Goal: Information Seeking & Learning: Learn about a topic

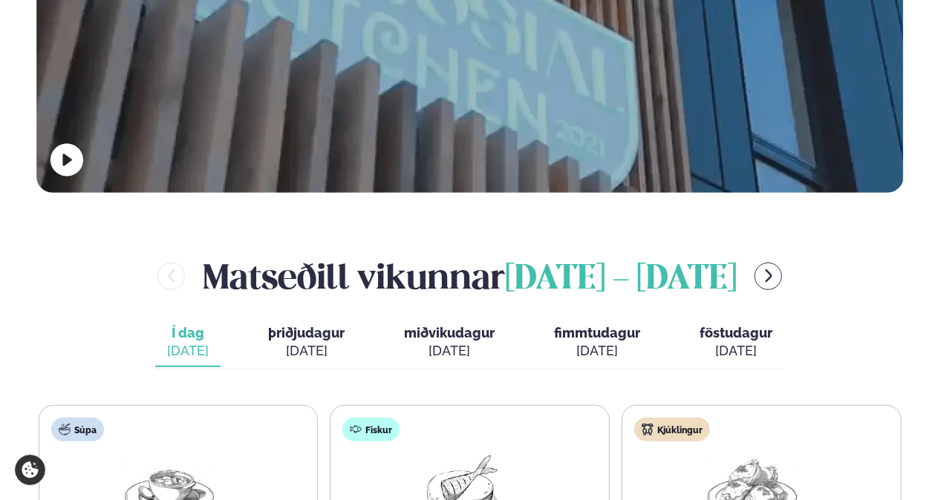
scroll to position [687, 0]
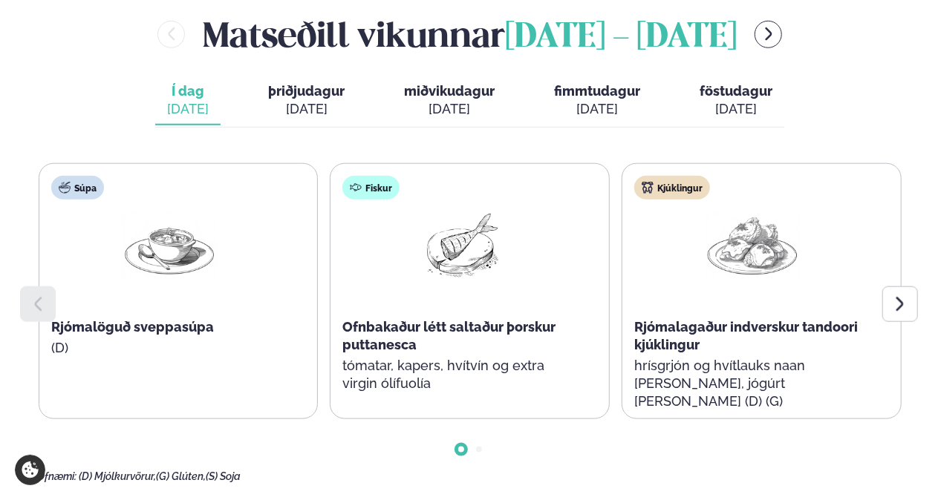
click at [903, 295] on icon at bounding box center [900, 304] width 18 height 18
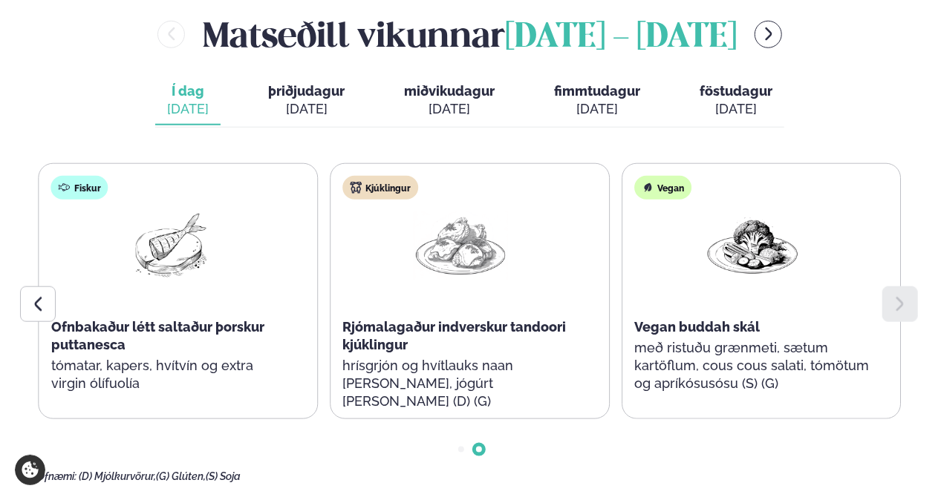
click at [333, 28] on div "Matseðill vikunnar [DATE] - [DATE] Í dag Í d. [DATE] þriðjudagur þri. [DATE] mi…" at bounding box center [470, 246] width 866 height 473
click at [310, 83] on span "þriðjudagur" at bounding box center [306, 91] width 76 height 16
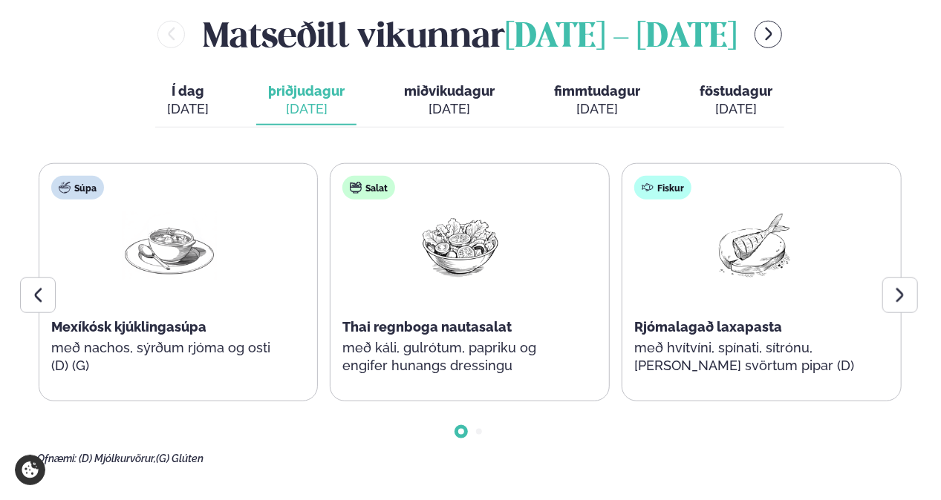
click at [912, 278] on div at bounding box center [900, 296] width 36 height 36
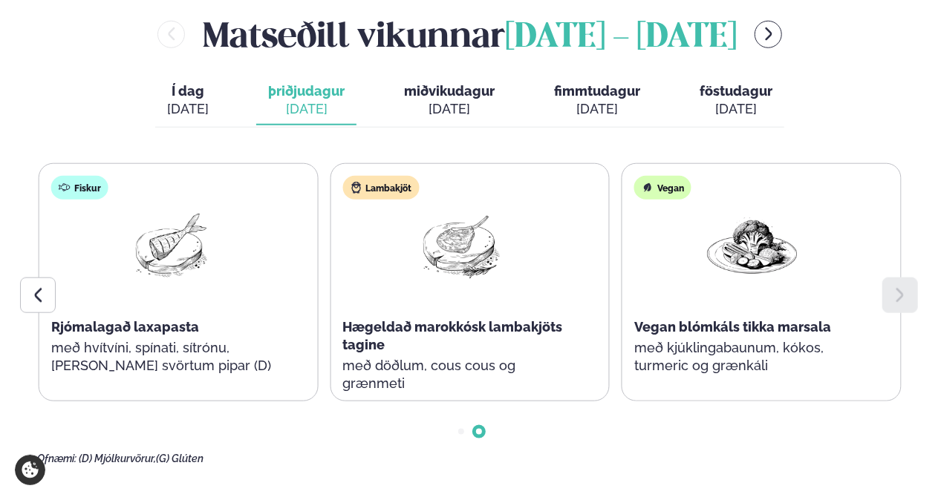
click at [440, 76] on button "miðvikudagur mið. [DATE]" at bounding box center [449, 100] width 114 height 49
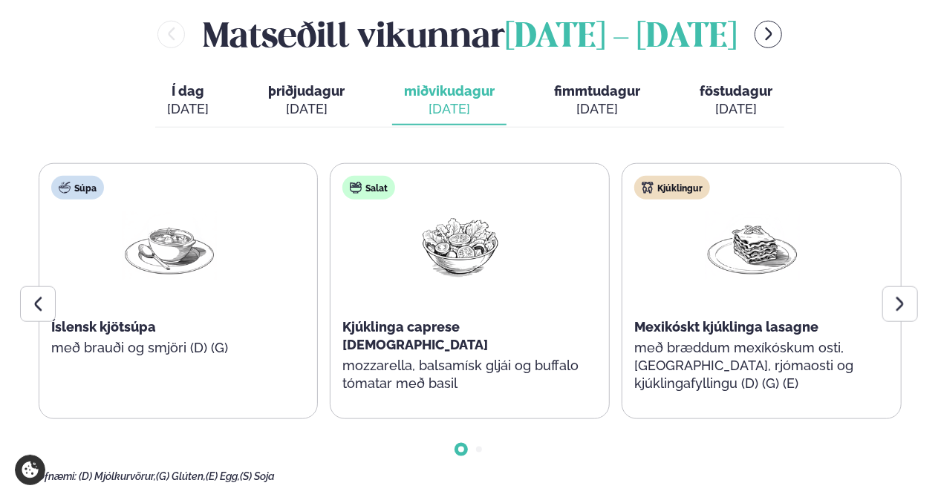
click at [890, 287] on div at bounding box center [900, 305] width 36 height 36
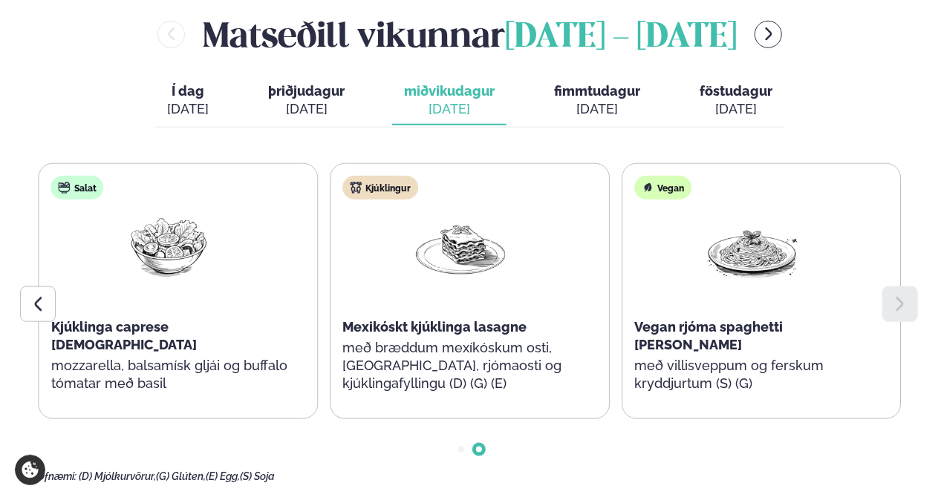
click at [601, 100] on div "[DATE]" at bounding box center [597, 109] width 86 height 18
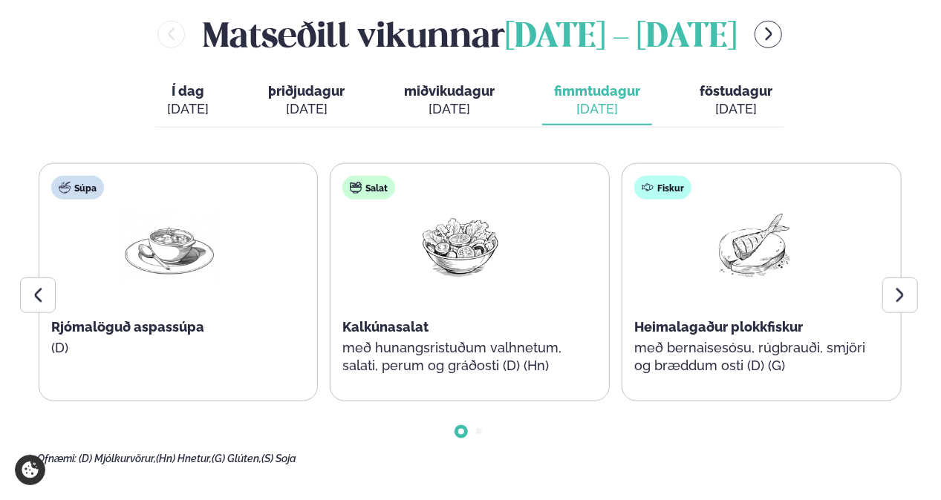
click at [916, 278] on div at bounding box center [900, 296] width 36 height 36
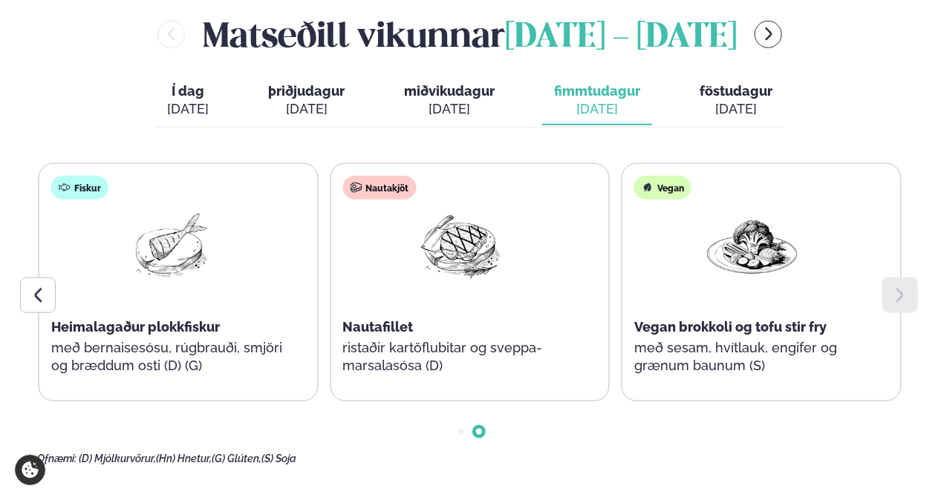
click at [734, 100] on div "[DATE]" at bounding box center [735, 109] width 73 height 18
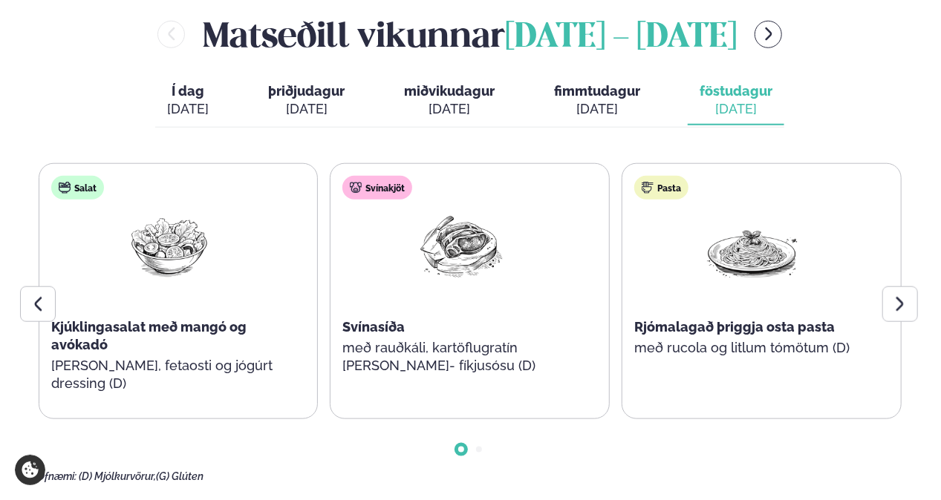
click at [896, 295] on icon at bounding box center [900, 304] width 18 height 18
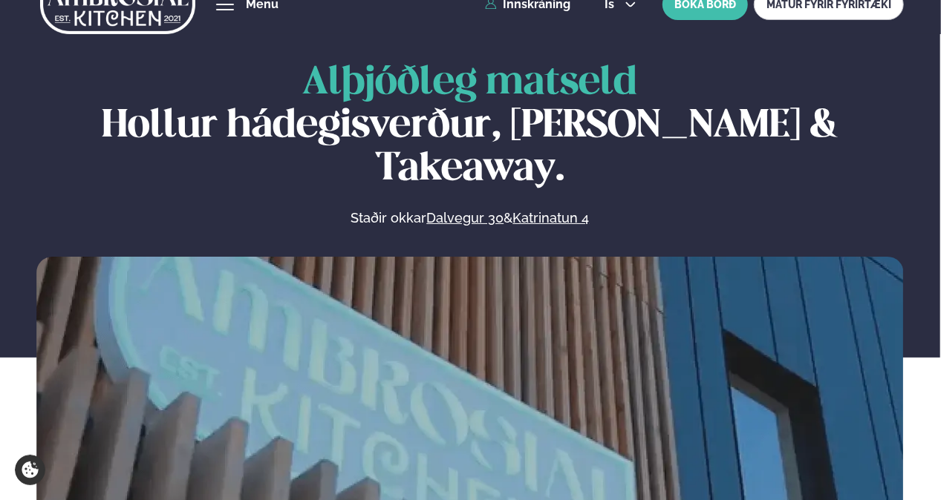
scroll to position [0, 0]
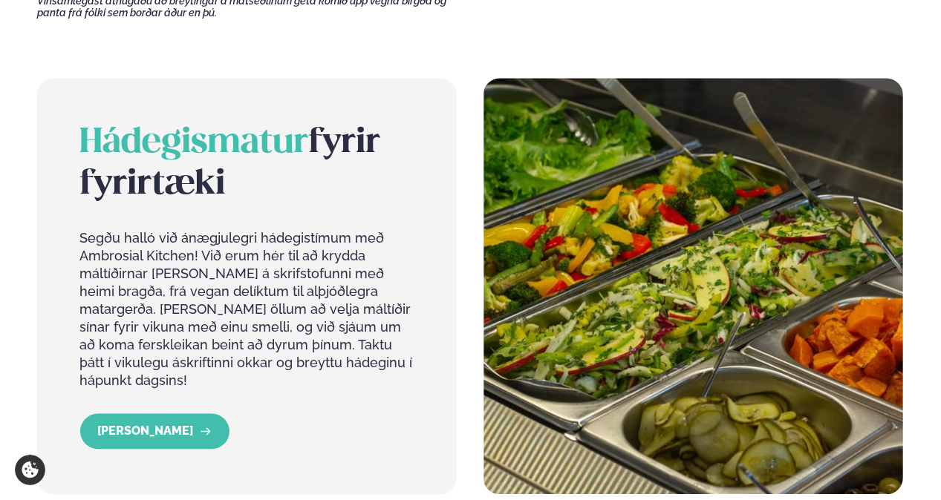
click at [161, 414] on link "[PERSON_NAME]" at bounding box center [154, 432] width 149 height 36
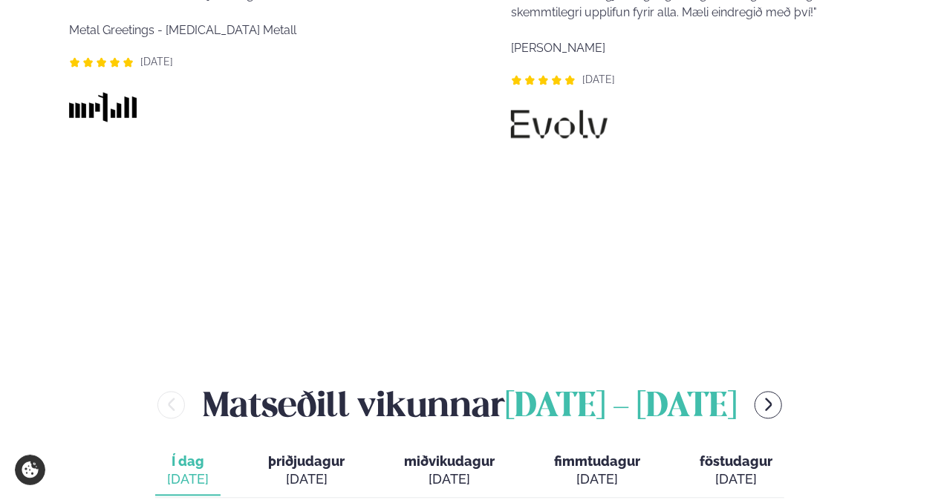
scroll to position [1114, 0]
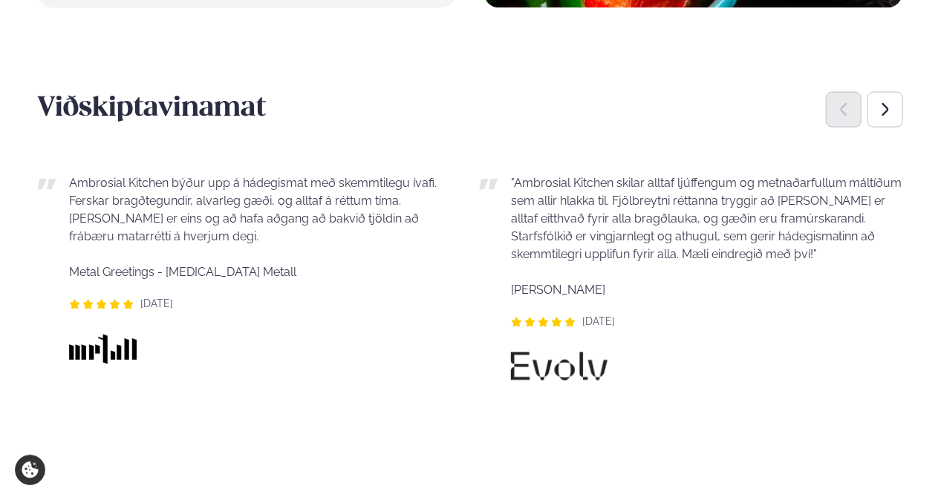
click at [894, 108] on div "Next slide" at bounding box center [885, 110] width 36 height 36
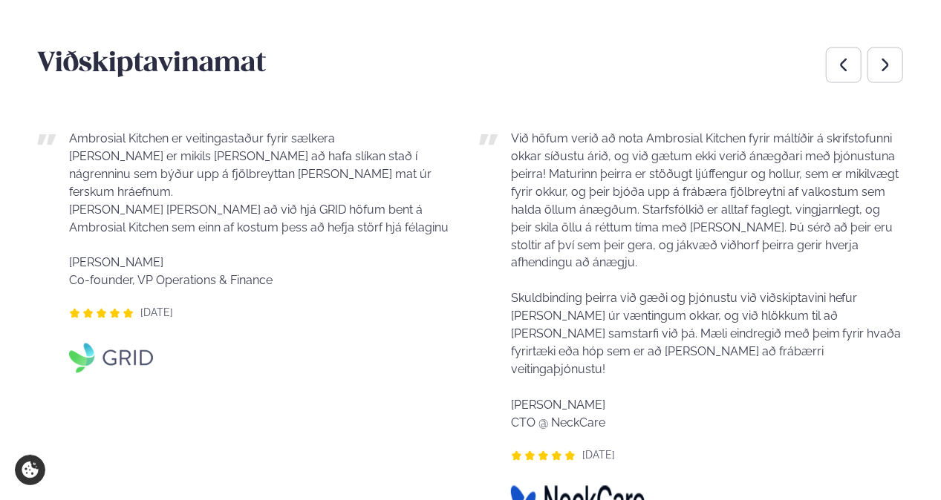
scroll to position [1188, 0]
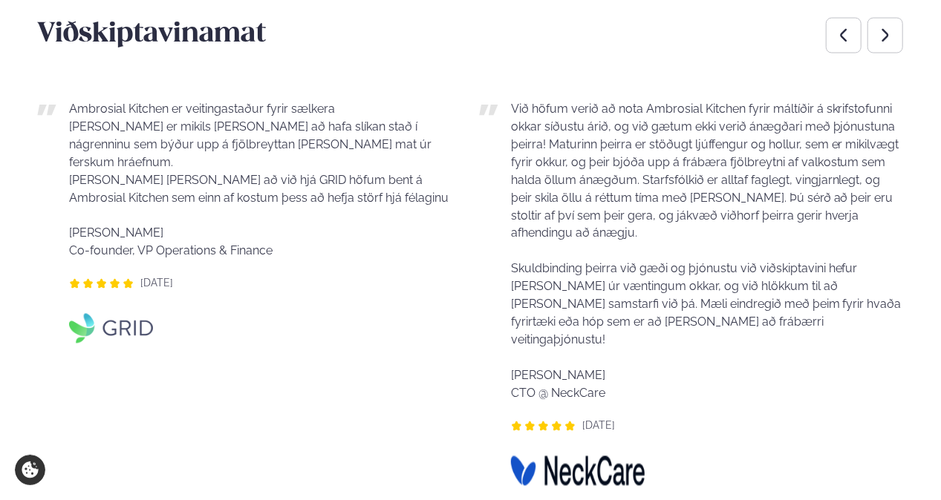
click at [894, 49] on div "Next slide" at bounding box center [885, 36] width 36 height 36
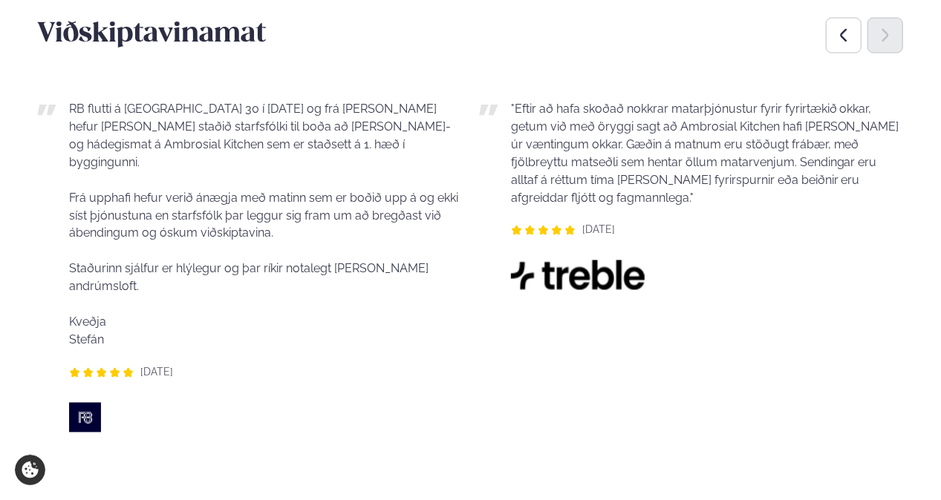
click at [894, 49] on div "Next slide" at bounding box center [885, 36] width 36 height 36
